Goal: Entertainment & Leisure: Browse casually

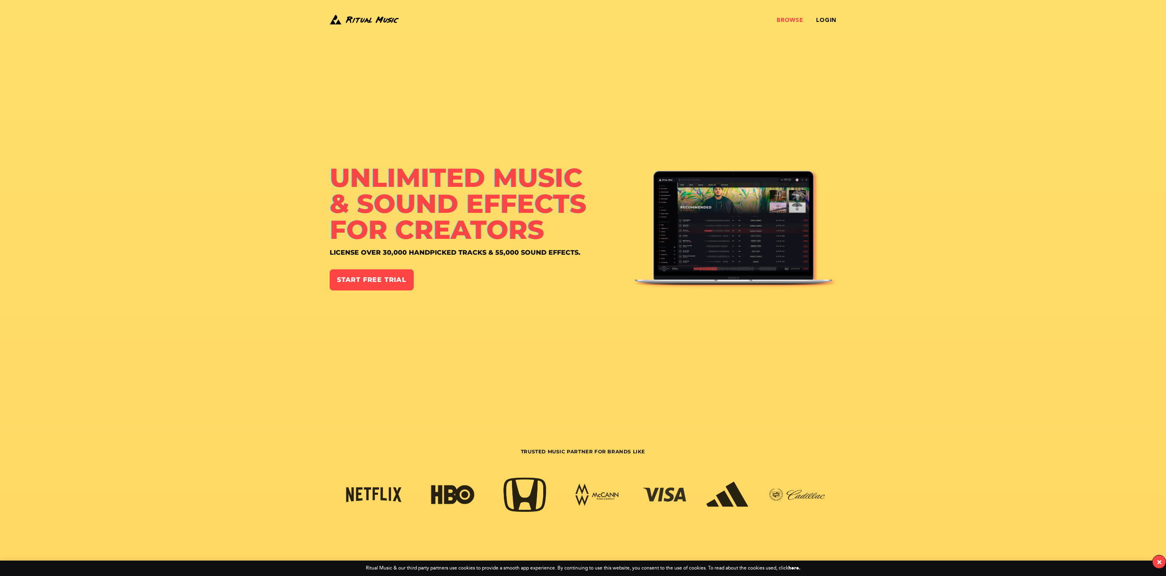
click at [795, 19] on link "Browse" at bounding box center [790, 20] width 26 height 6
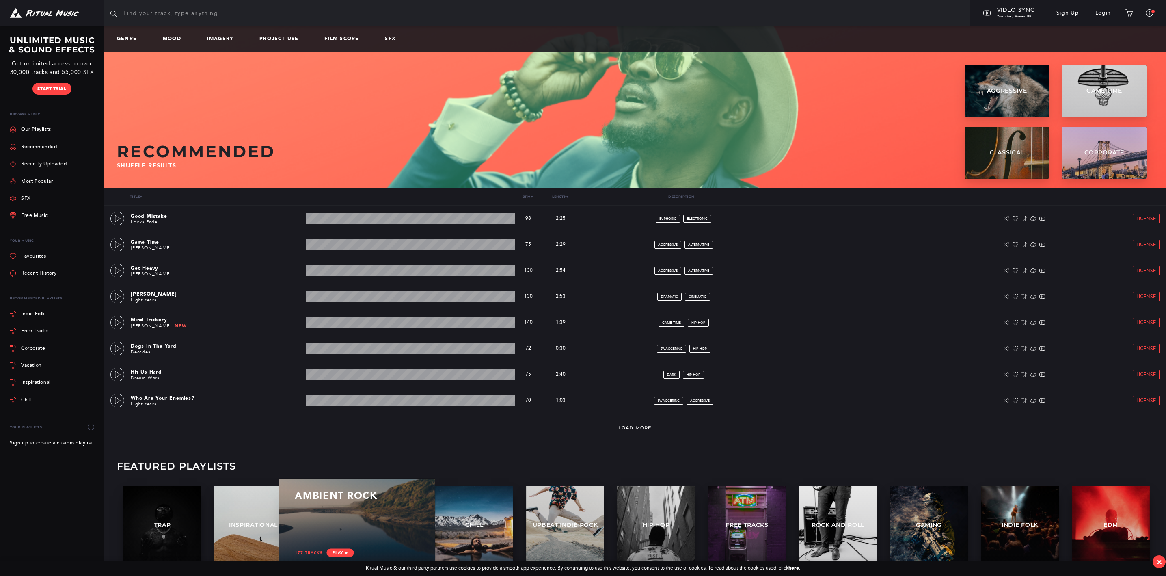
click at [373, 507] on div "Ambient Rock" at bounding box center [357, 502] width 125 height 24
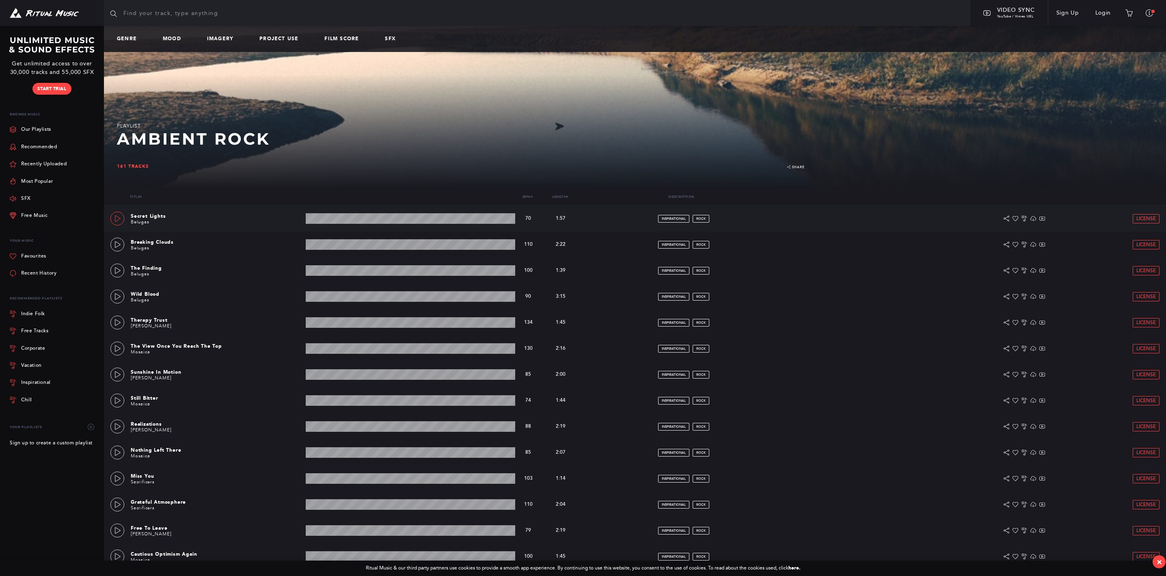
click at [120, 220] on icon at bounding box center [118, 218] width 6 height 6
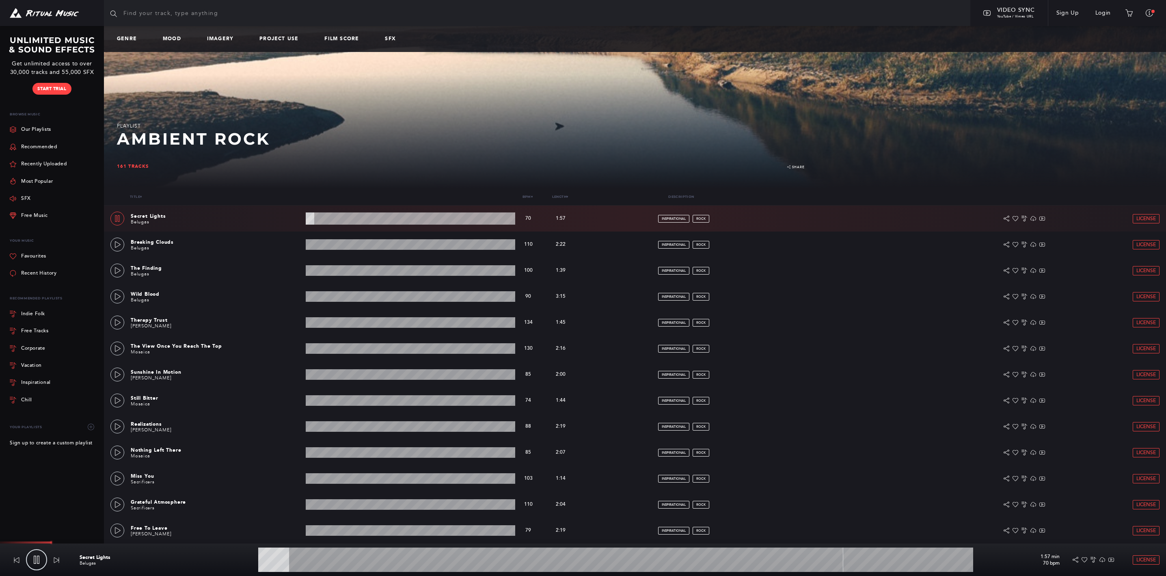
click at [365, 561] on wave at bounding box center [615, 559] width 715 height 24
click at [434, 562] on wave at bounding box center [615, 559] width 715 height 24
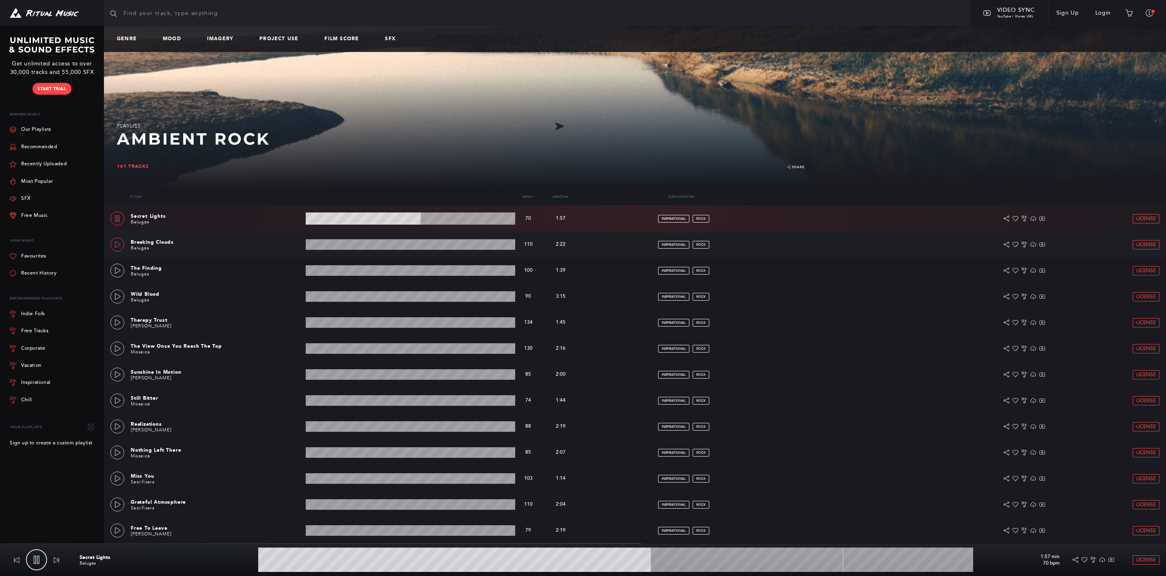
click at [116, 243] on icon at bounding box center [118, 244] width 6 height 6
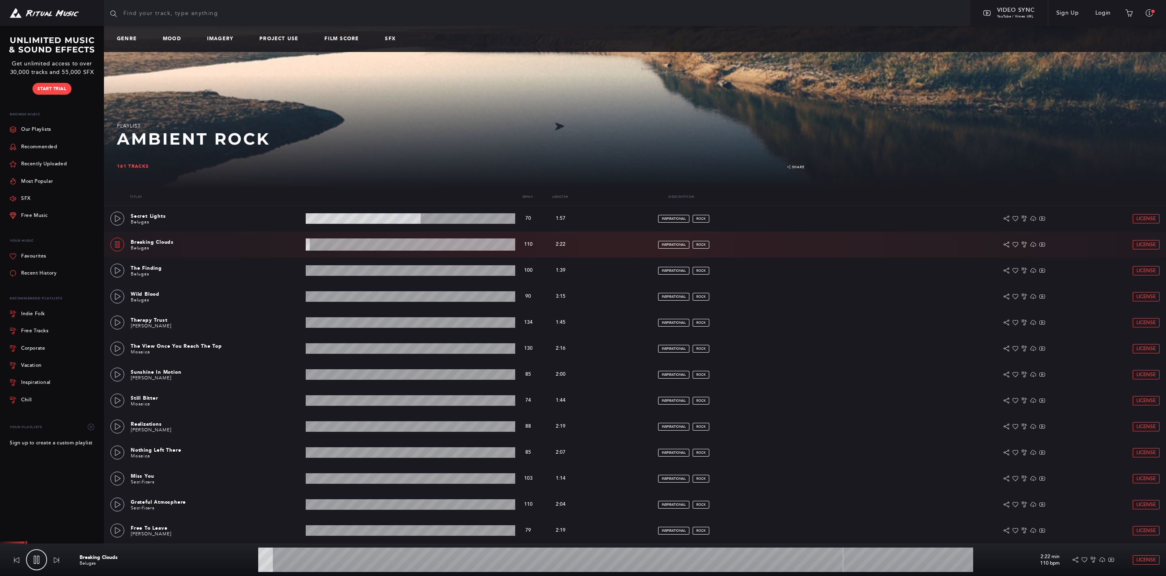
click at [569, 562] on wave at bounding box center [615, 559] width 715 height 24
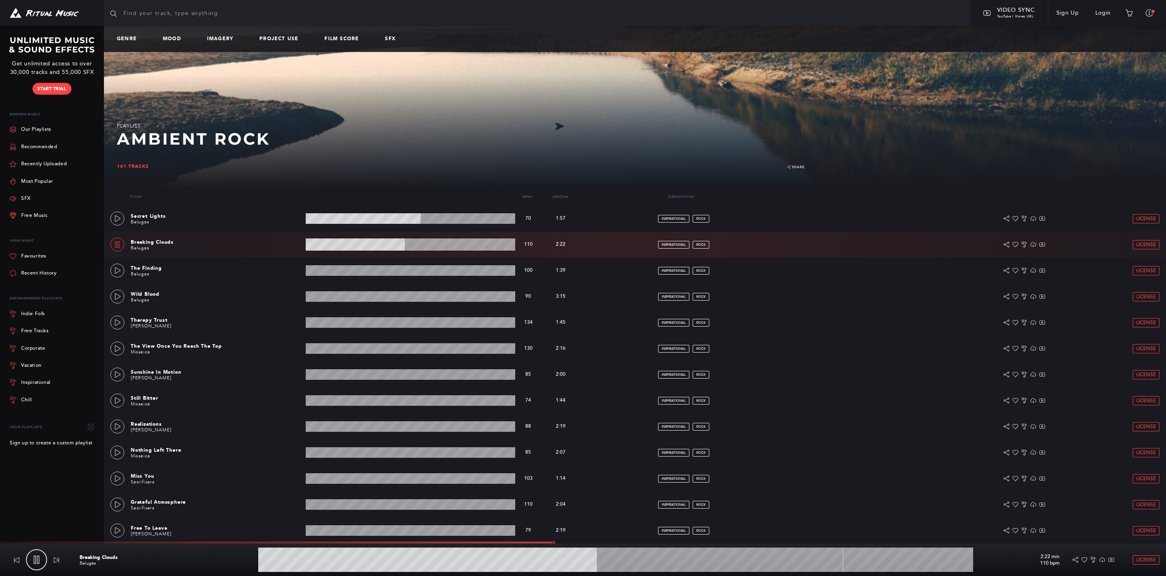
click at [40, 560] on icon at bounding box center [36, 560] width 8 height 8
type input "47.53"
